Goal: Information Seeking & Learning: Learn about a topic

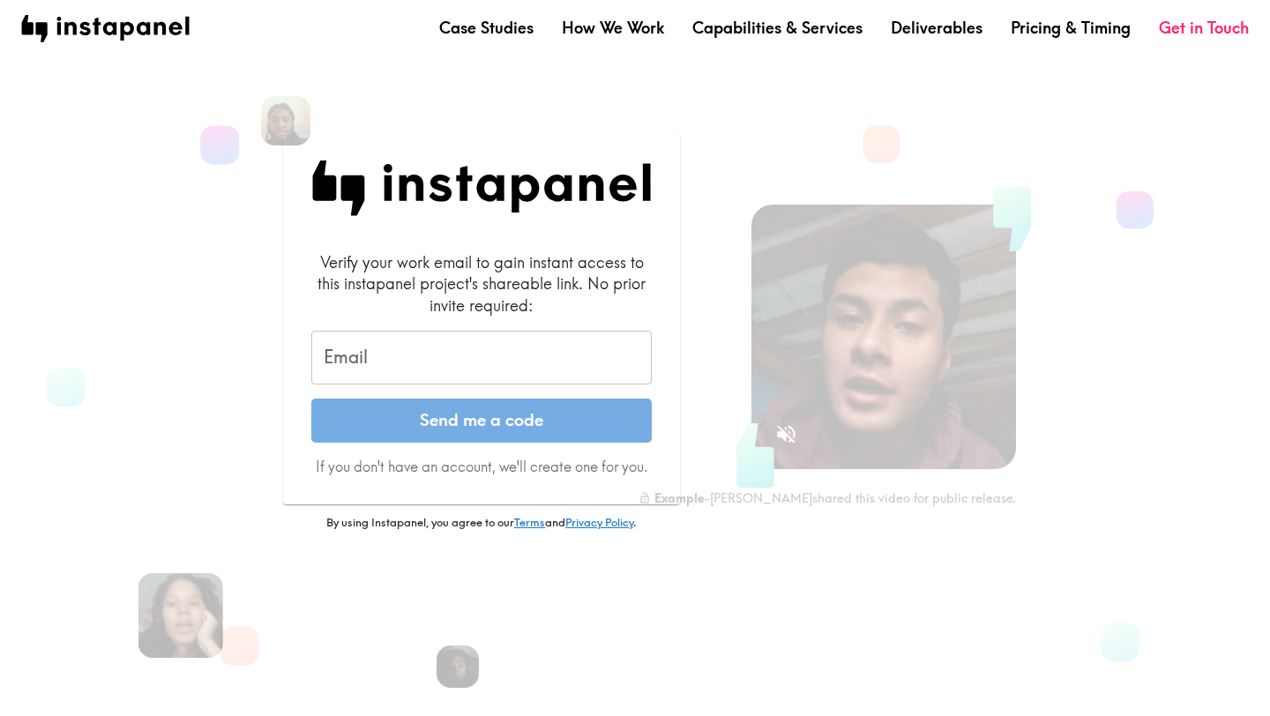
click at [402, 363] on input "Email" at bounding box center [481, 358] width 340 height 55
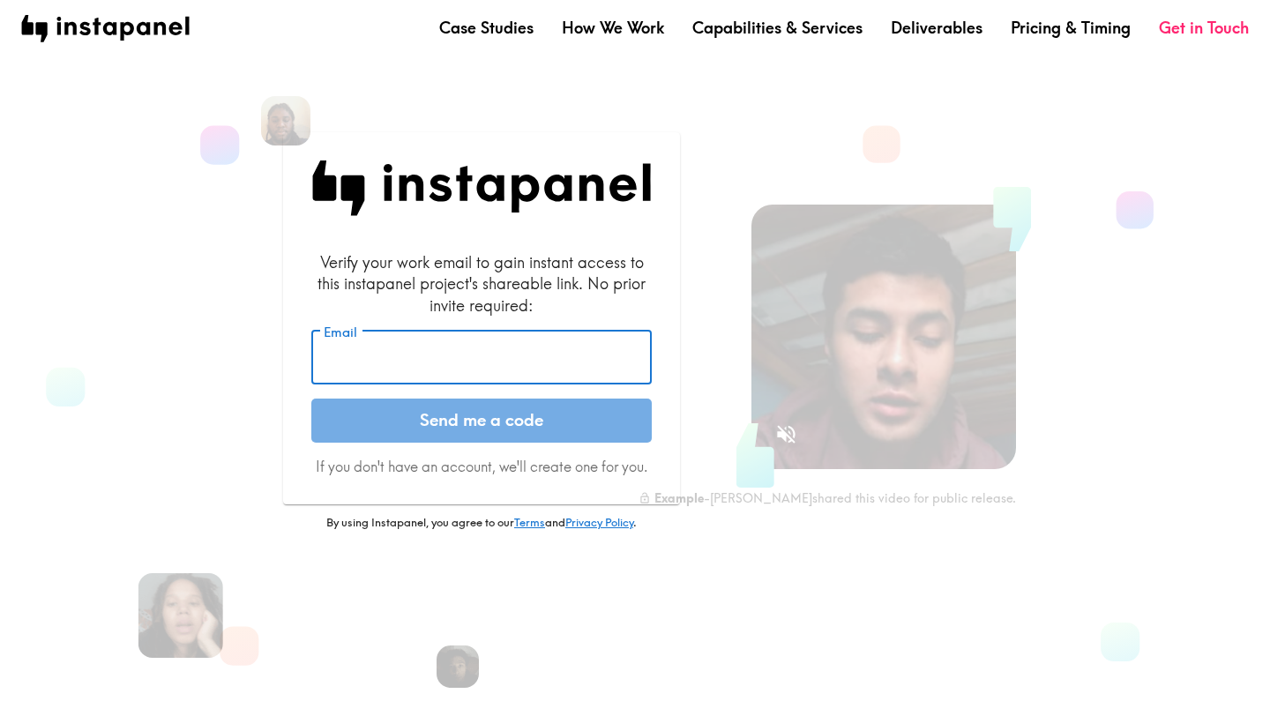
type input "[PERSON_NAME][EMAIL_ADDRESS][PERSON_NAME][DOMAIN_NAME]"
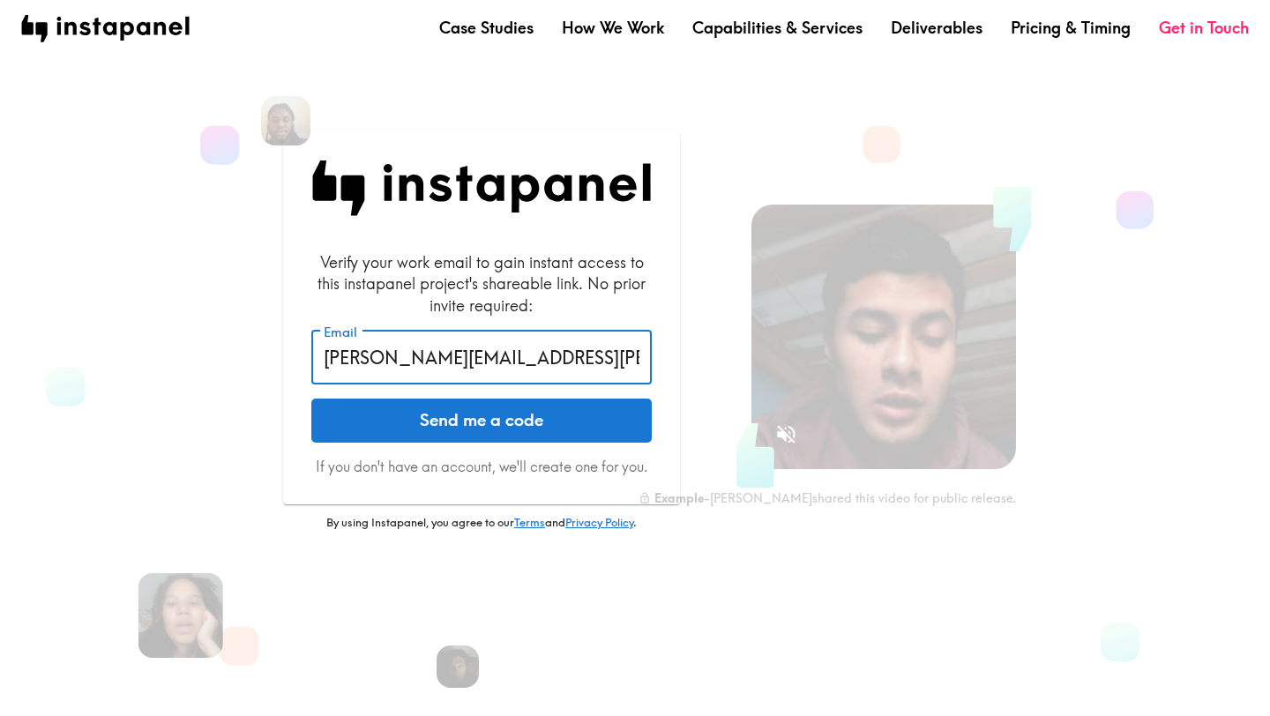
click at [487, 414] on button "Send me a code" at bounding box center [481, 421] width 340 height 44
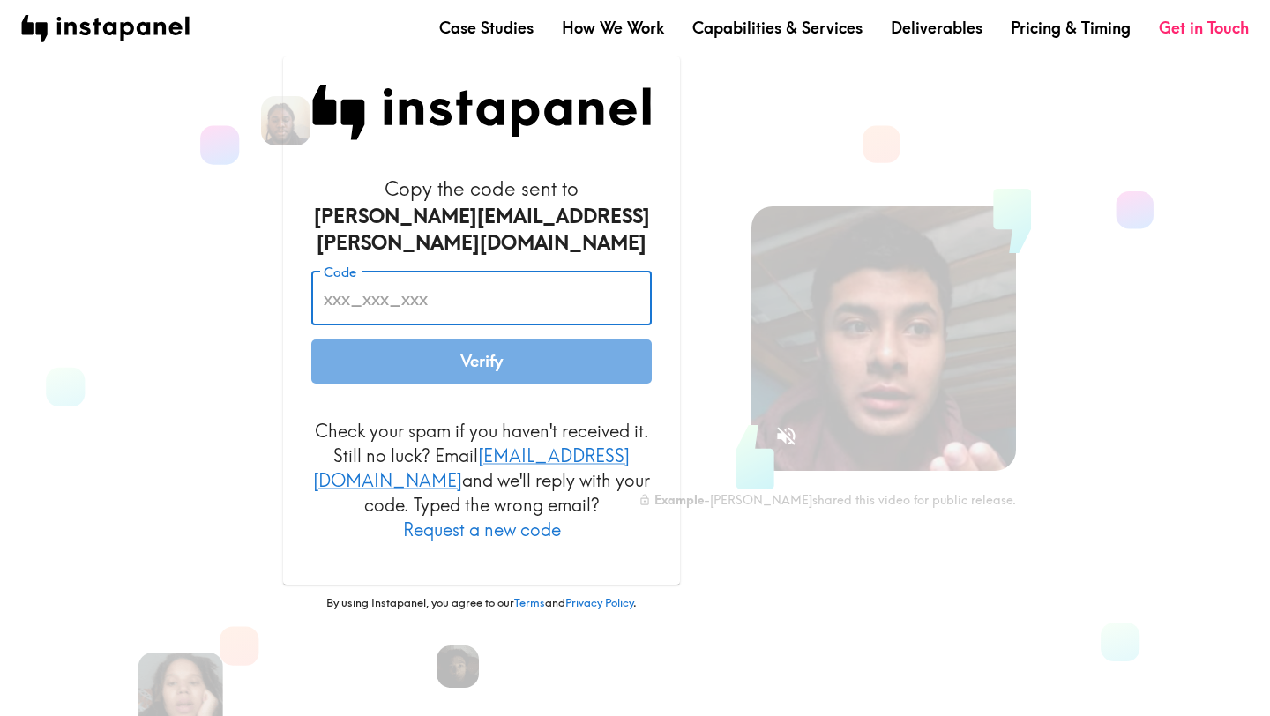
click at [431, 298] on input "Code" at bounding box center [481, 298] width 340 height 55
paste input "mDE_bJj_Jfn"
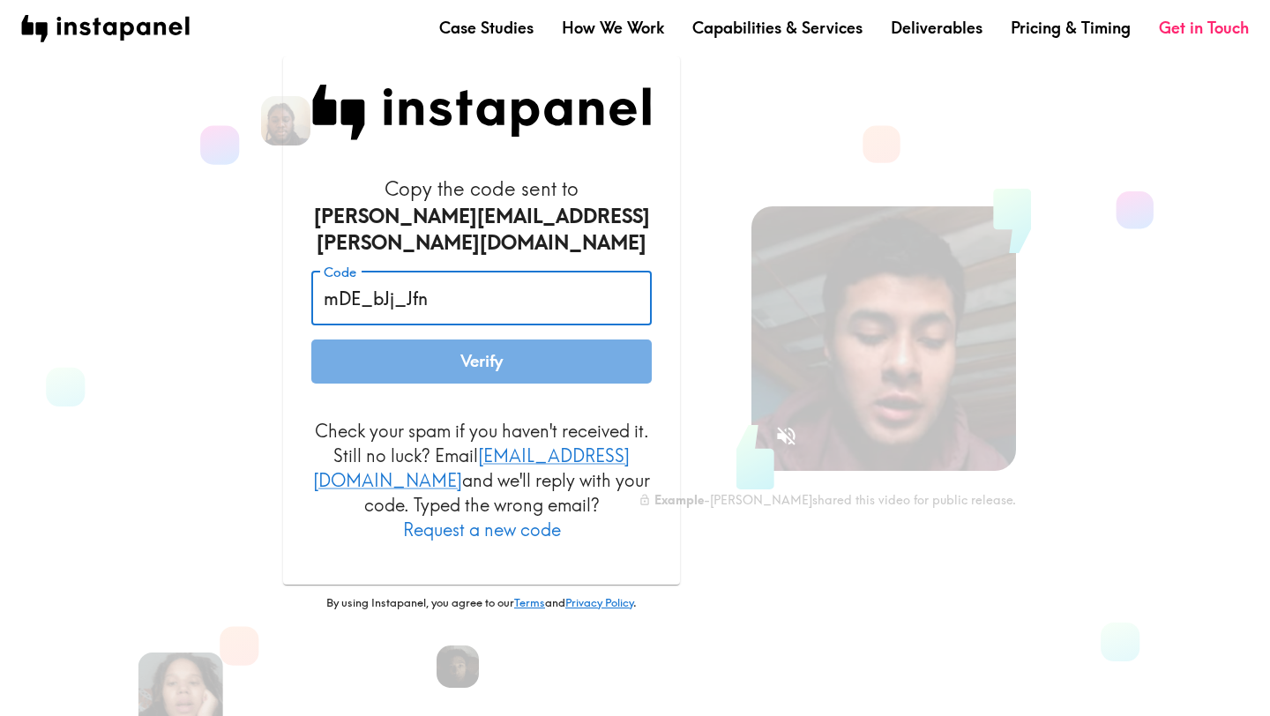
type input "mDE_bJj_Jfn"
click at [433, 344] on button "Verify" at bounding box center [481, 362] width 340 height 44
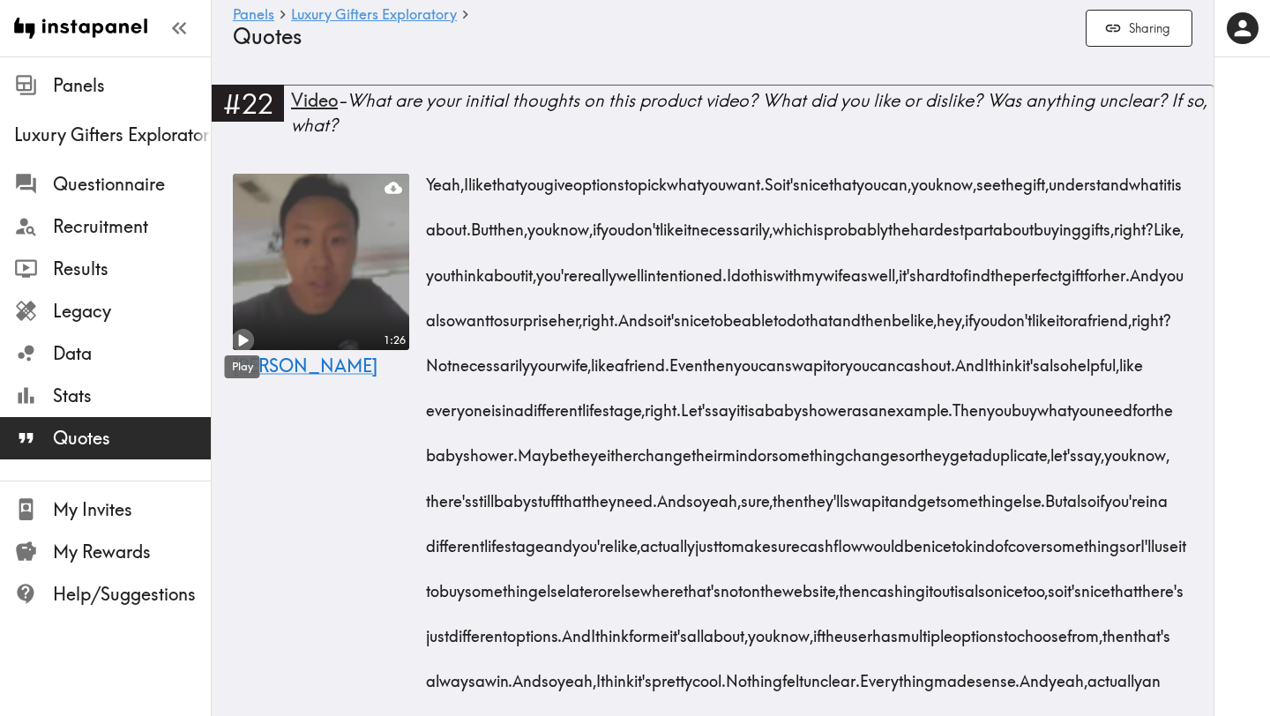
click at [243, 336] on icon "Play" at bounding box center [242, 340] width 23 height 23
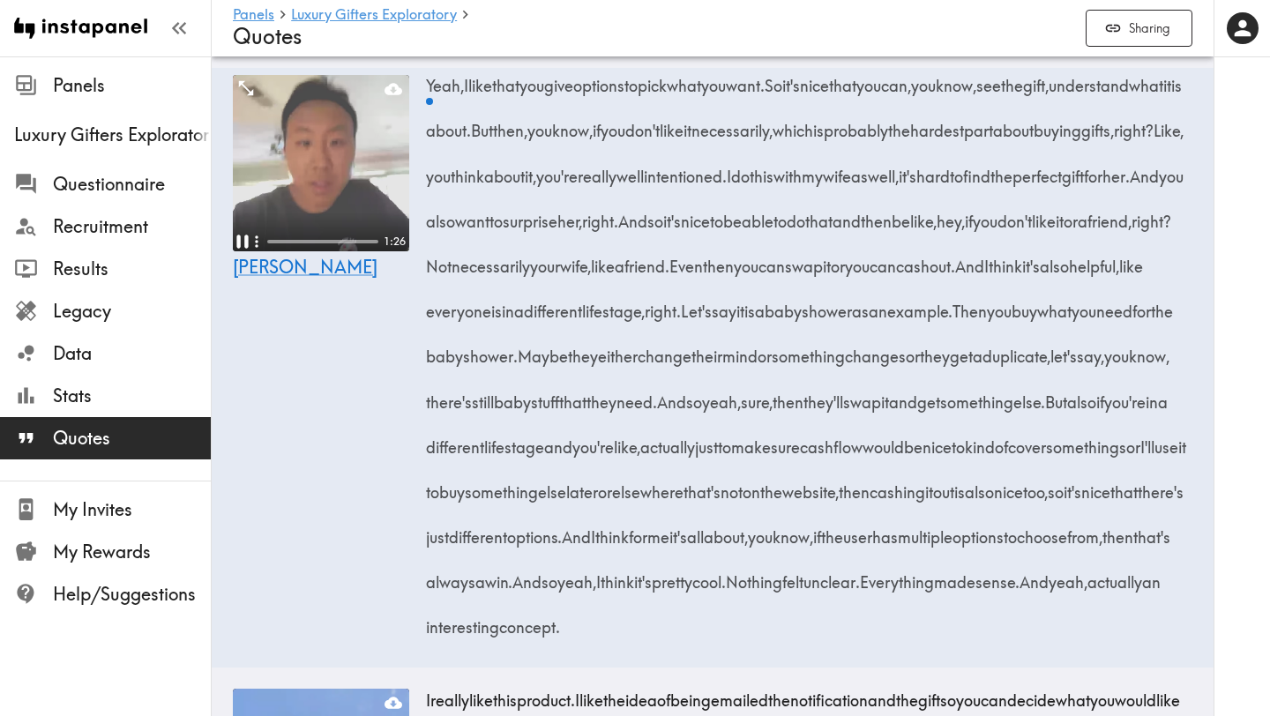
scroll to position [84, 0]
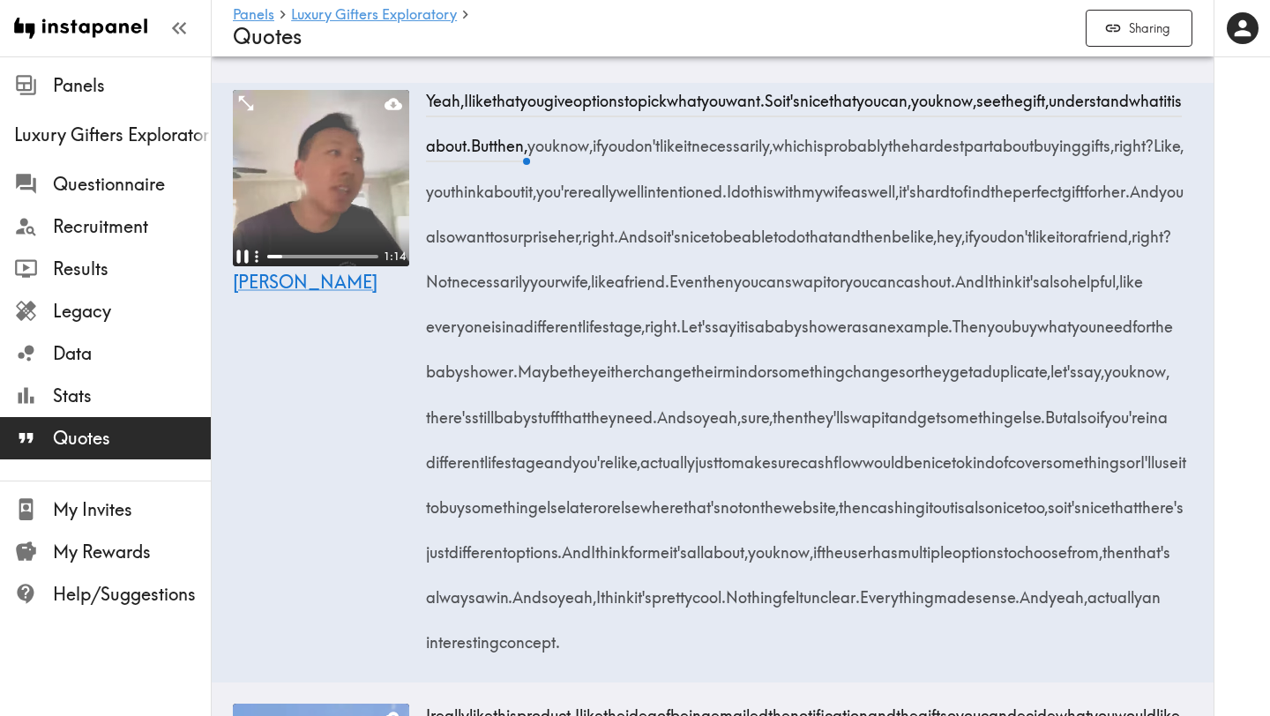
click at [241, 251] on icon "Pause" at bounding box center [242, 256] width 23 height 23
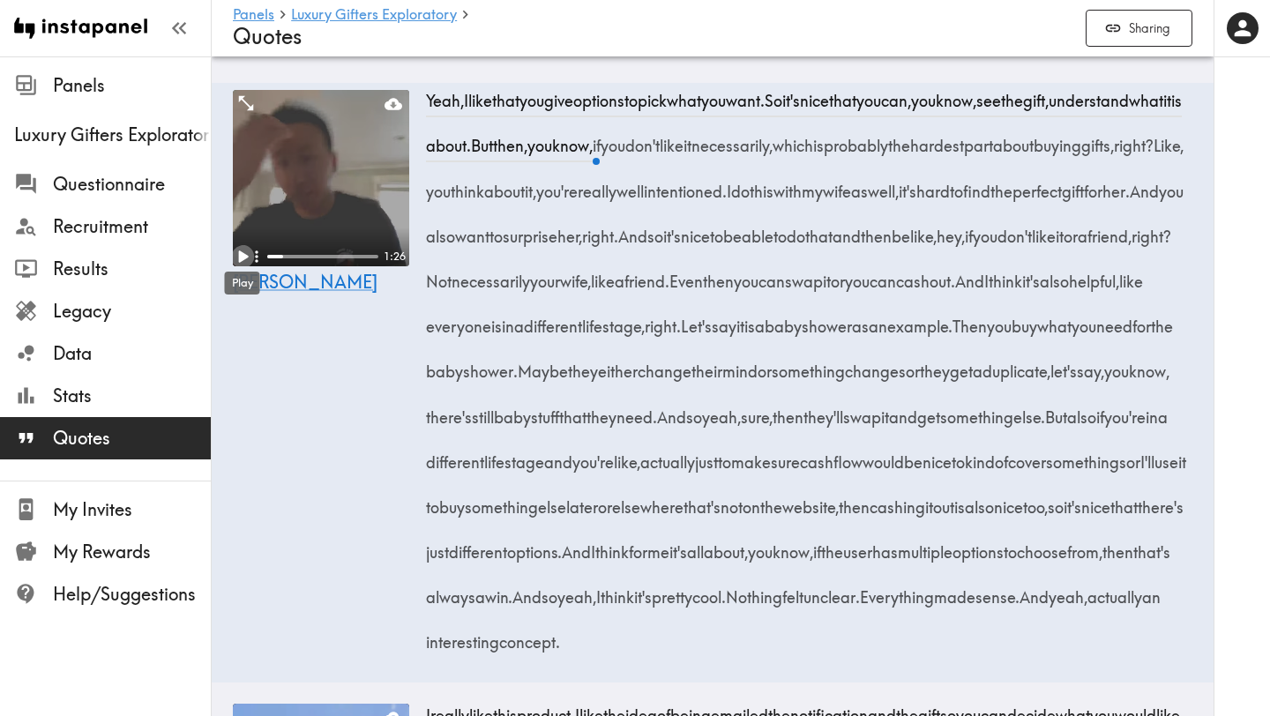
click at [241, 251] on icon "Play" at bounding box center [244, 256] width 10 height 12
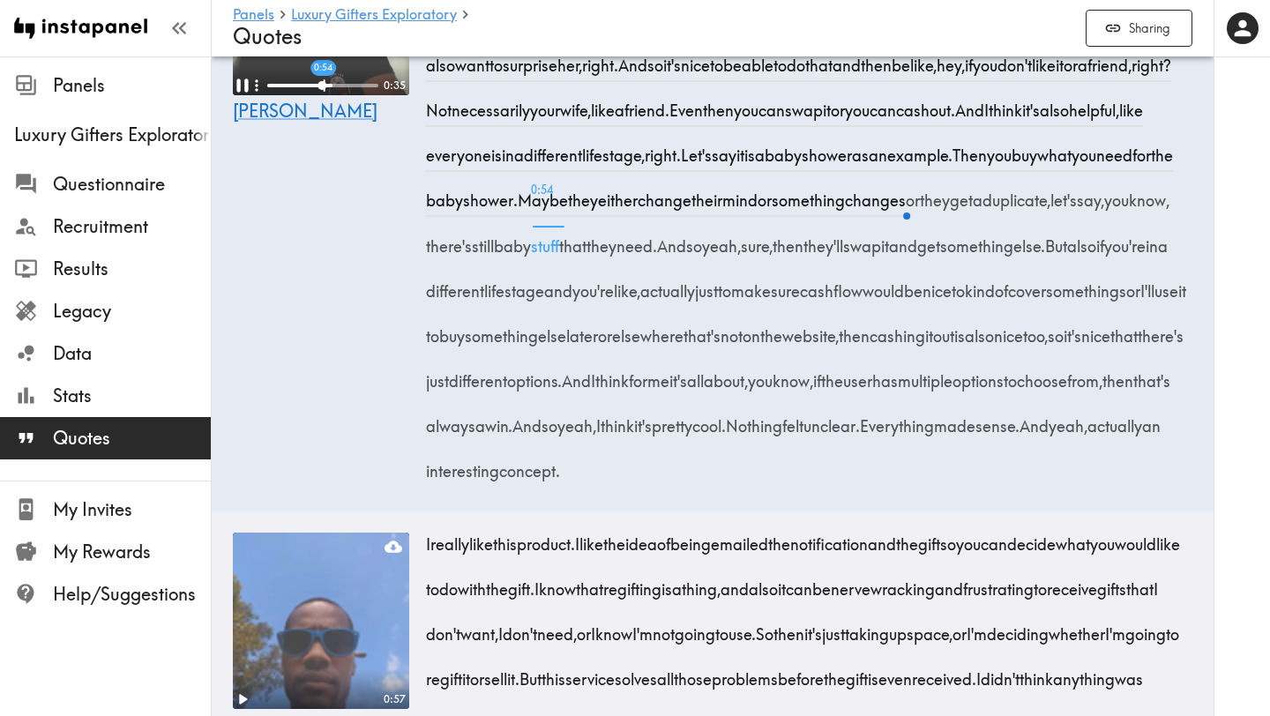
scroll to position [256, 0]
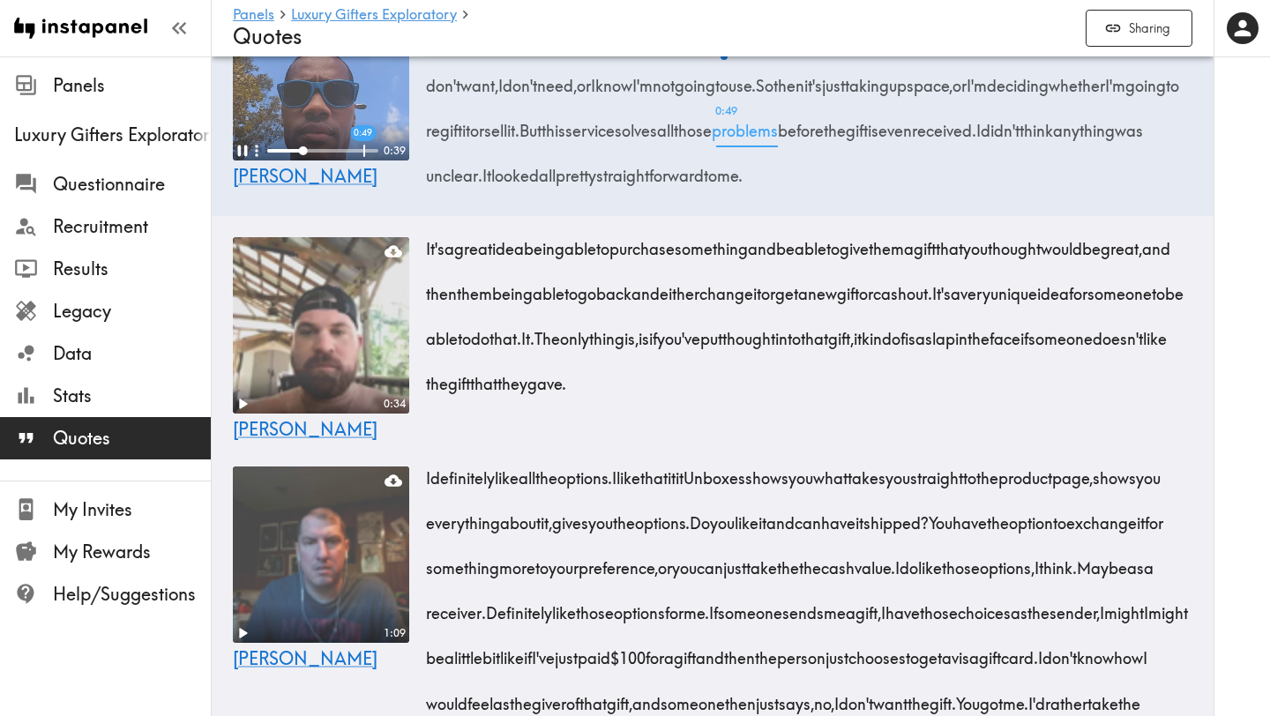
scroll to position [777, 0]
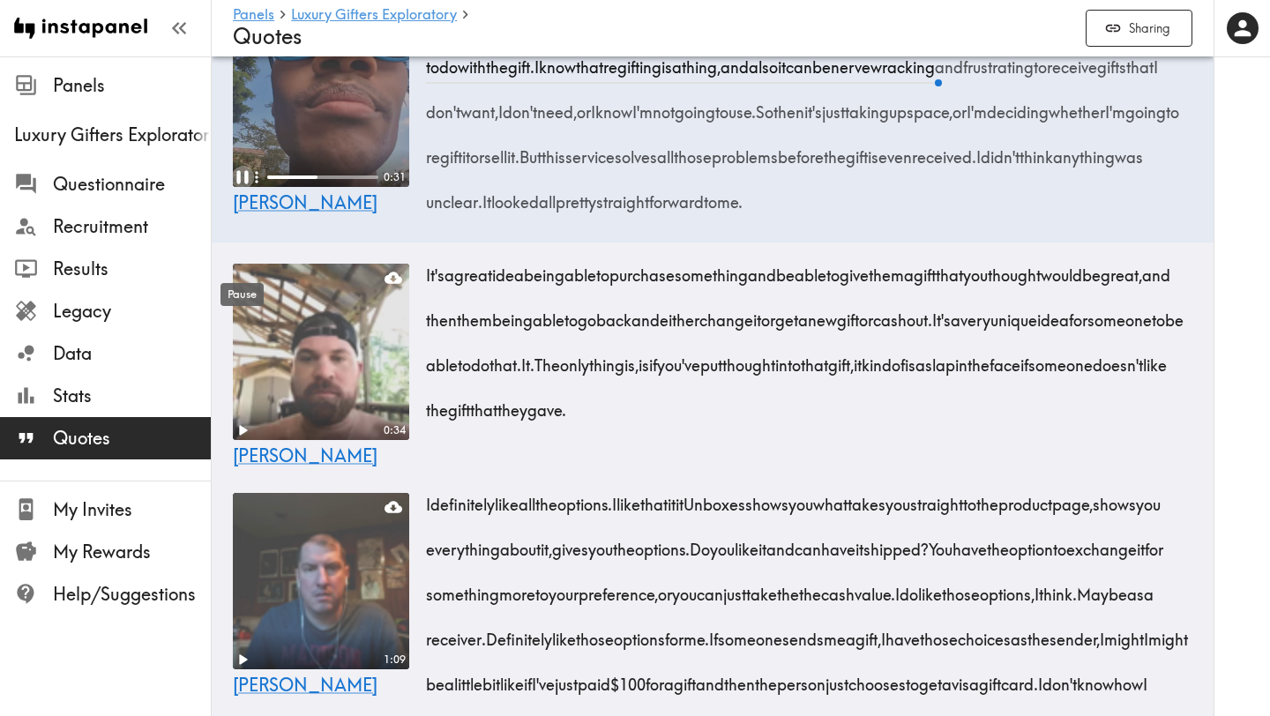
click at [242, 189] on icon "Pause" at bounding box center [242, 177] width 23 height 23
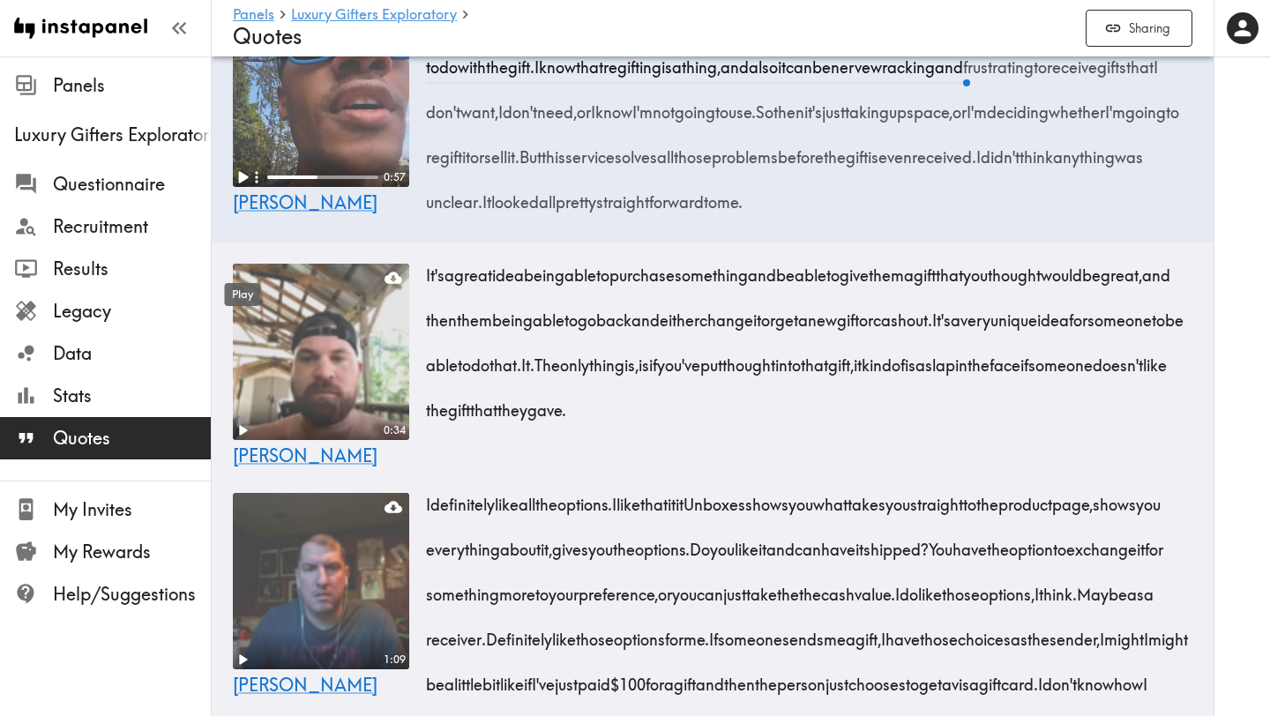
click at [239, 184] on icon "Play" at bounding box center [244, 178] width 10 height 12
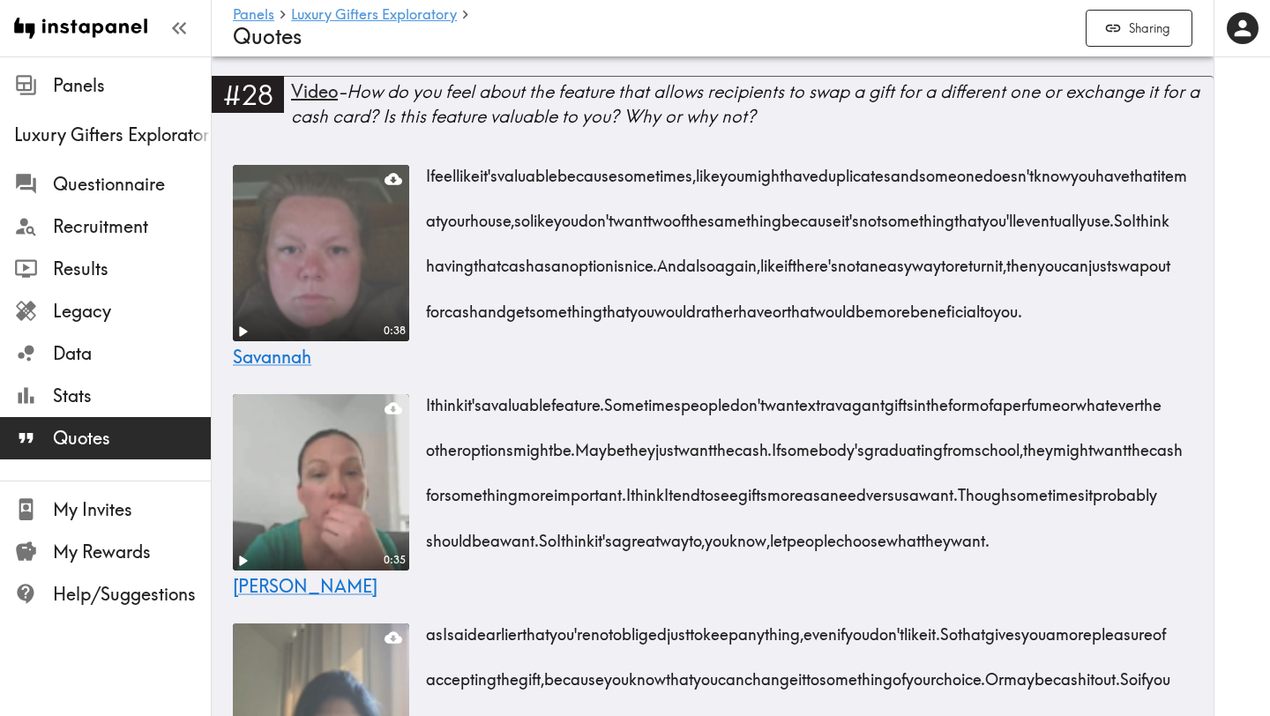
scroll to position [1155, 0]
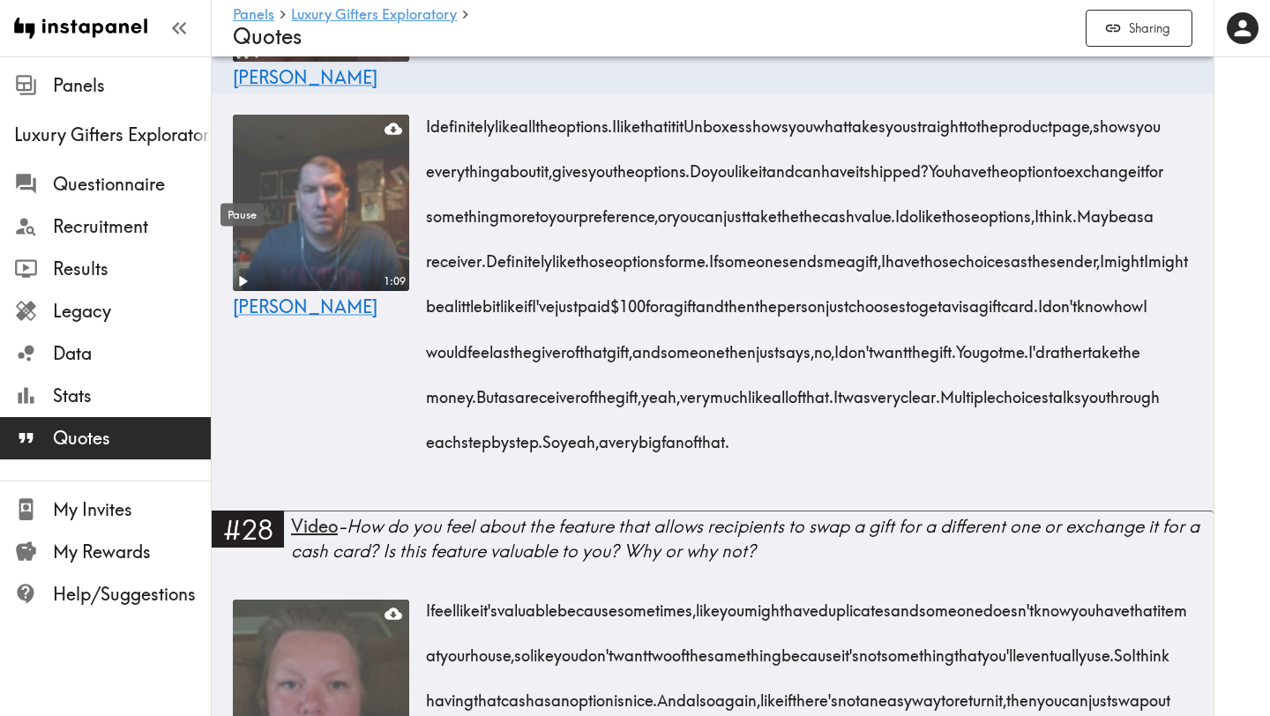
click at [243, 63] on icon "Pause" at bounding box center [242, 52] width 23 height 23
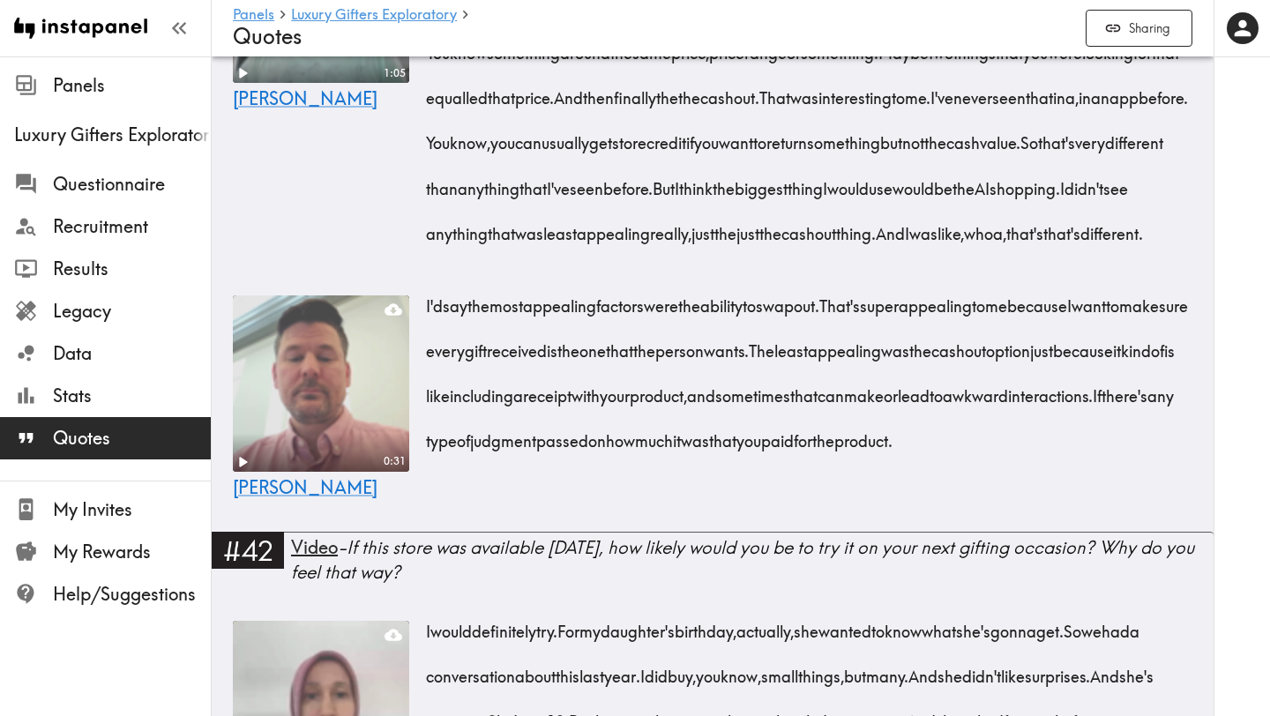
scroll to position [7540, 0]
